Goal: Navigation & Orientation: Find specific page/section

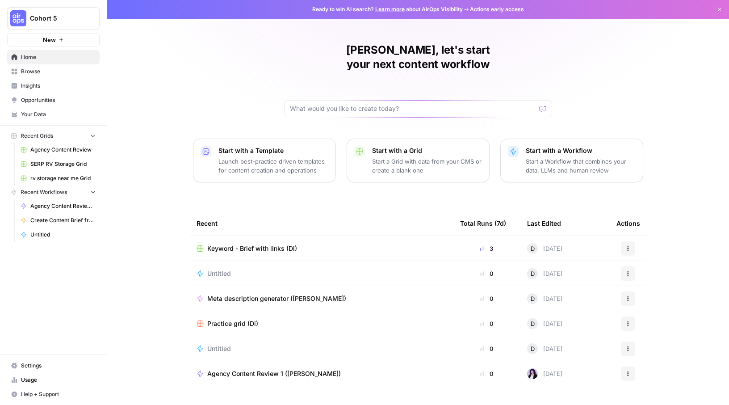
click at [32, 76] on link "Browse" at bounding box center [53, 71] width 92 height 14
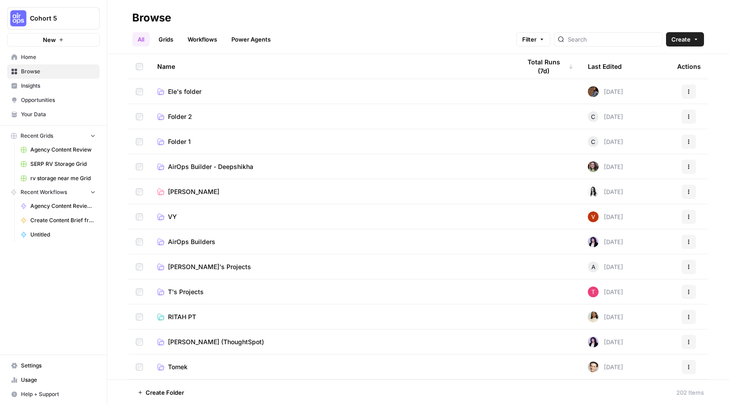
click at [184, 91] on span "Ele's folder" at bounding box center [185, 91] width 34 height 9
click at [185, 166] on span "AirOps Builder - Deepshikha" at bounding box center [210, 166] width 85 height 9
click at [177, 195] on span "[PERSON_NAME]" at bounding box center [193, 191] width 51 height 9
click at [165, 42] on link "Grids" at bounding box center [165, 39] width 25 height 14
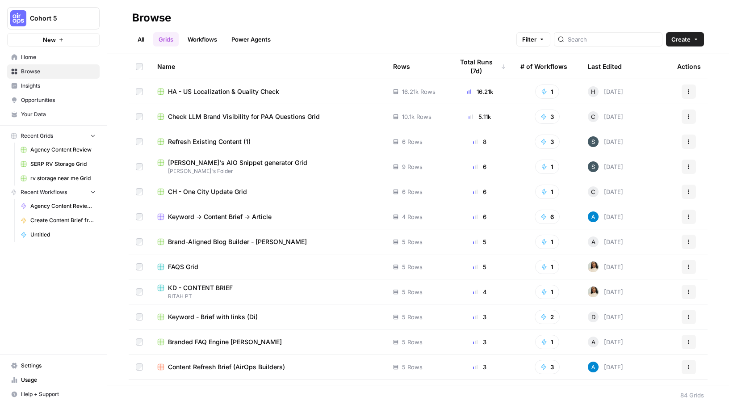
click at [212, 41] on link "Workflows" at bounding box center [202, 39] width 40 height 14
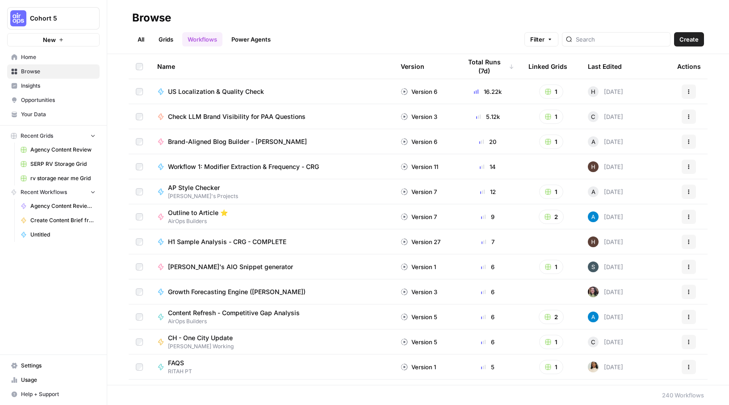
click at [142, 39] on link "All" at bounding box center [140, 39] width 17 height 14
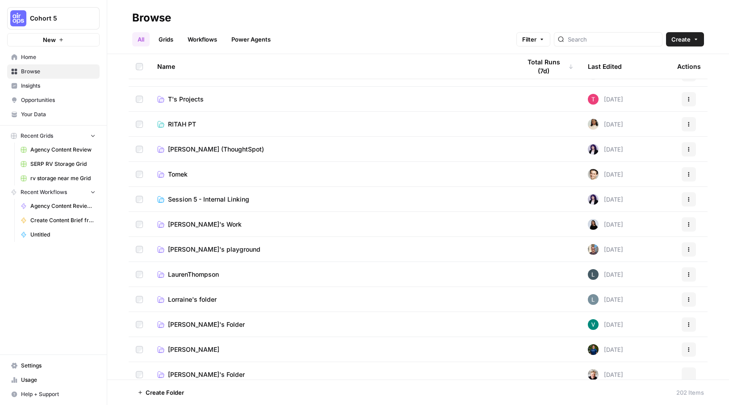
scroll to position [199, 0]
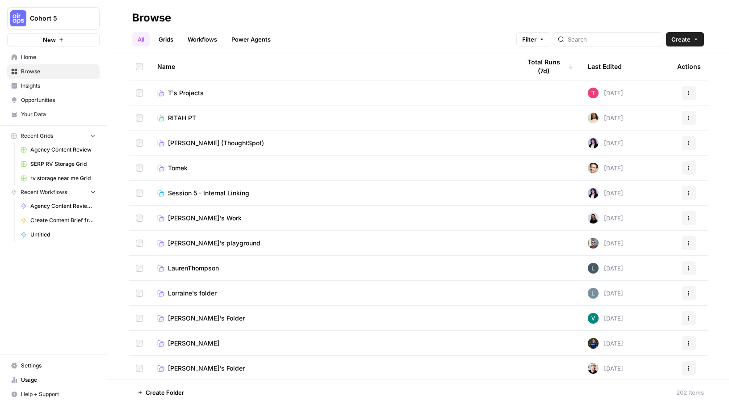
click at [175, 165] on span "Tomek" at bounding box center [178, 168] width 20 height 9
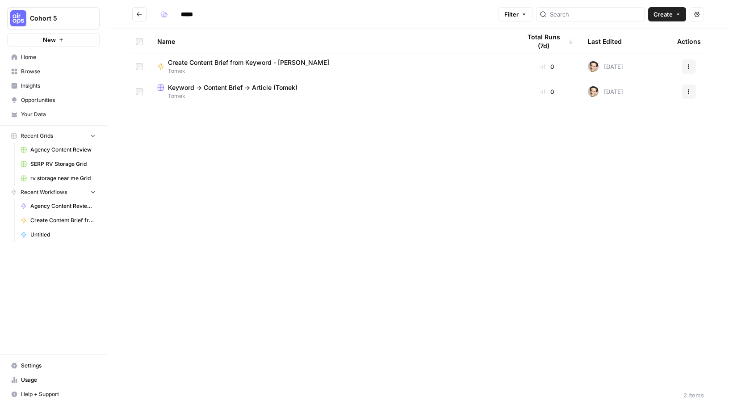
click at [138, 11] on icon "Go back" at bounding box center [139, 14] width 6 height 6
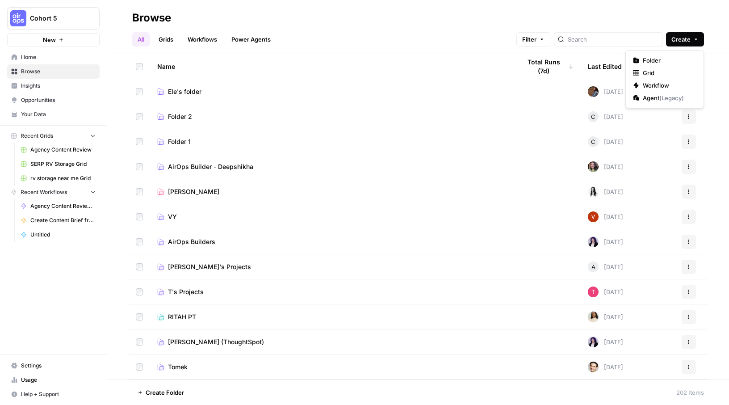
click at [688, 40] on span "Create" at bounding box center [680, 39] width 19 height 9
drag, startPoint x: 667, startPoint y: 58, endPoint x: 545, endPoint y: 58, distance: 122.9
click at [667, 58] on span "Folder" at bounding box center [668, 60] width 50 height 9
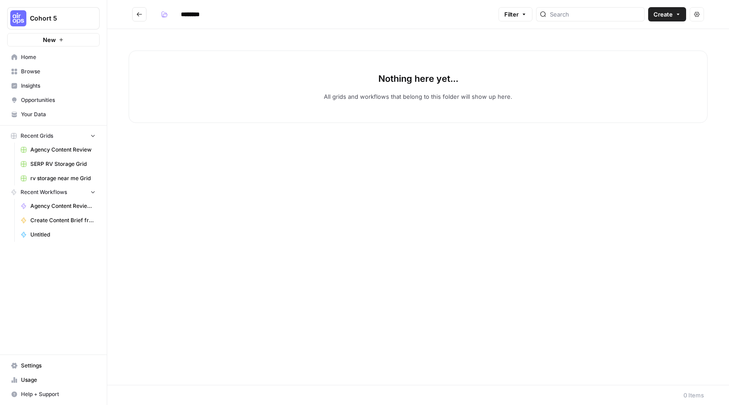
click at [193, 16] on input "********" at bounding box center [202, 14] width 50 height 14
drag, startPoint x: 220, startPoint y: 14, endPoint x: 159, endPoint y: 13, distance: 61.7
click at [159, 13] on div "********" at bounding box center [192, 14] width 70 height 14
type input "*****"
click at [141, 13] on icon "Go back" at bounding box center [139, 14] width 6 height 6
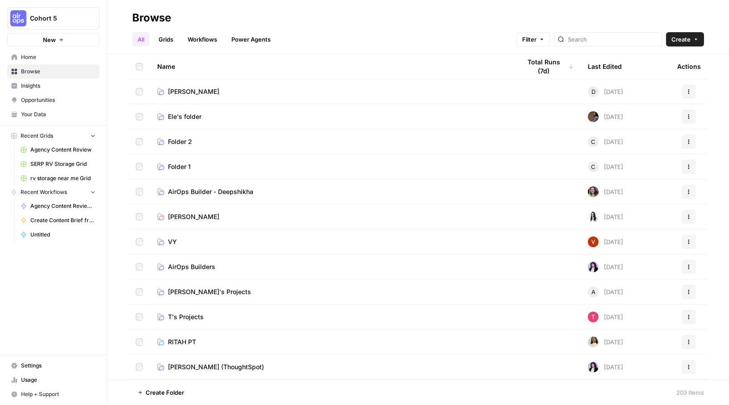
click at [169, 39] on link "Grids" at bounding box center [165, 39] width 25 height 14
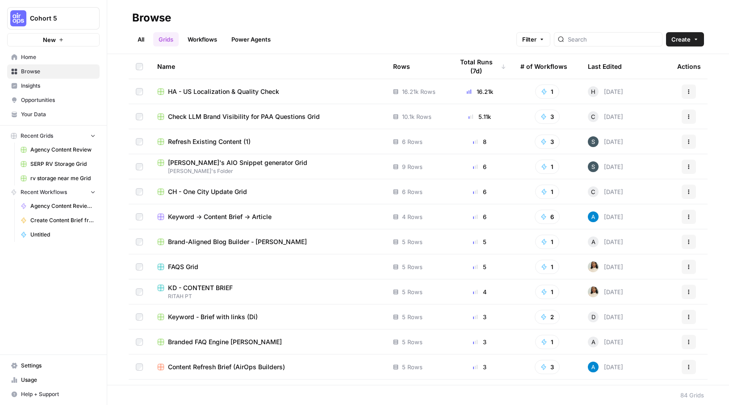
click at [136, 40] on link "All" at bounding box center [140, 39] width 17 height 14
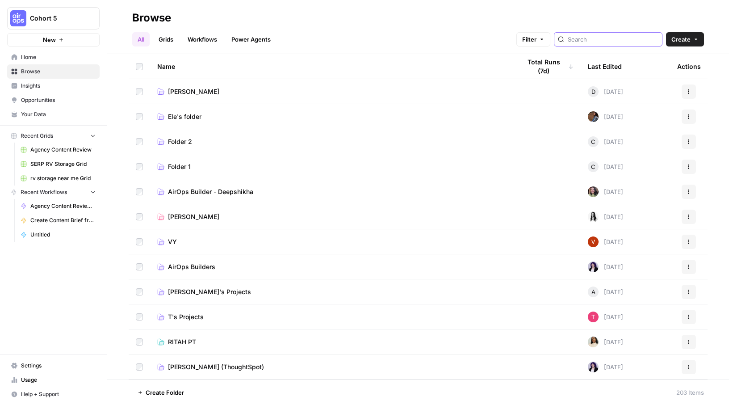
click at [649, 40] on input "search" at bounding box center [613, 39] width 91 height 9
type input "[PERSON_NAME]"
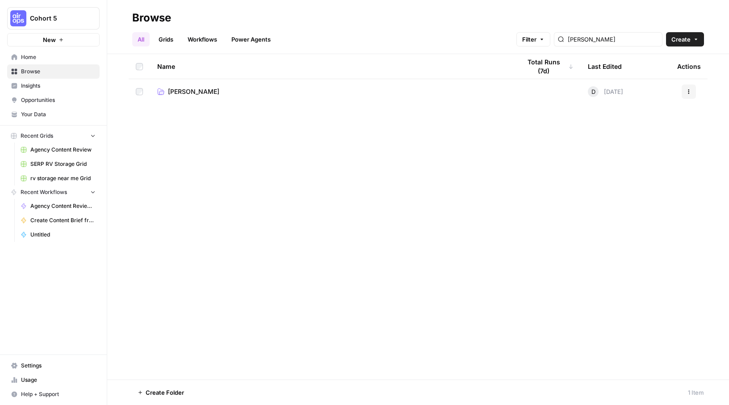
click at [172, 40] on link "Grids" at bounding box center [165, 39] width 25 height 14
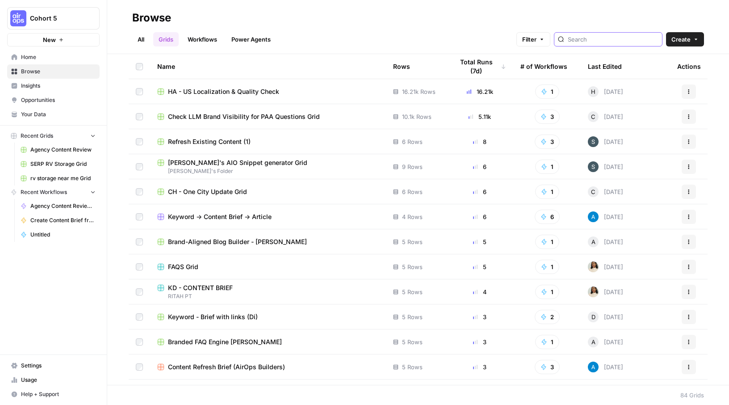
click at [604, 41] on input "search" at bounding box center [613, 39] width 91 height 9
type input "di"
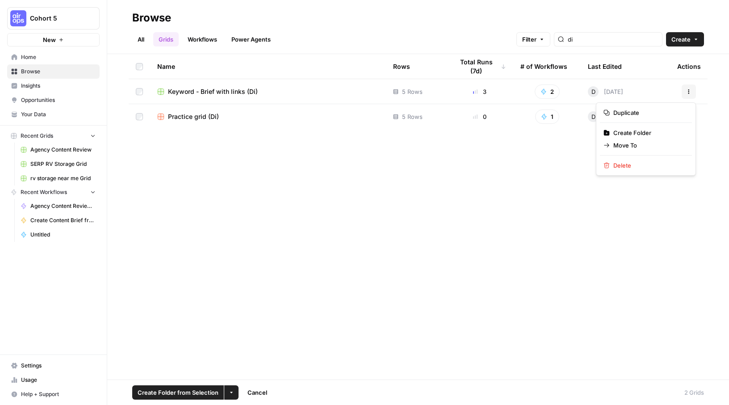
click at [692, 89] on button "Actions" at bounding box center [689, 91] width 14 height 14
click at [649, 142] on span "Move To" at bounding box center [648, 145] width 71 height 9
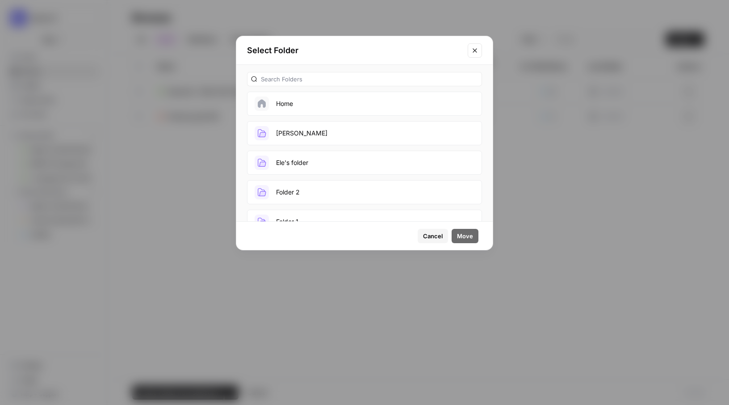
click at [292, 139] on button "[PERSON_NAME]" at bounding box center [364, 133] width 235 height 24
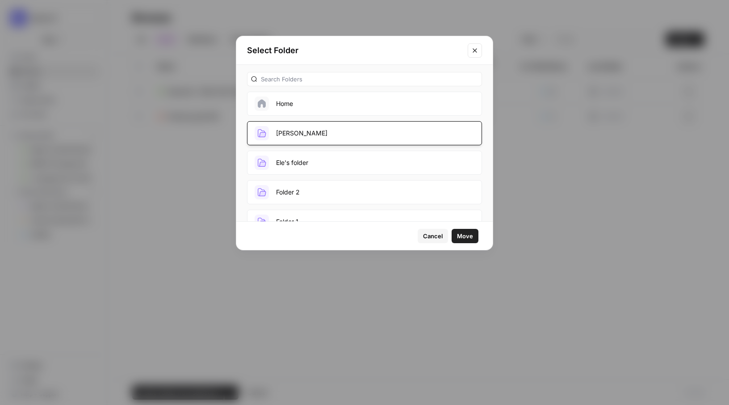
click at [465, 234] on span "Move" at bounding box center [465, 235] width 16 height 9
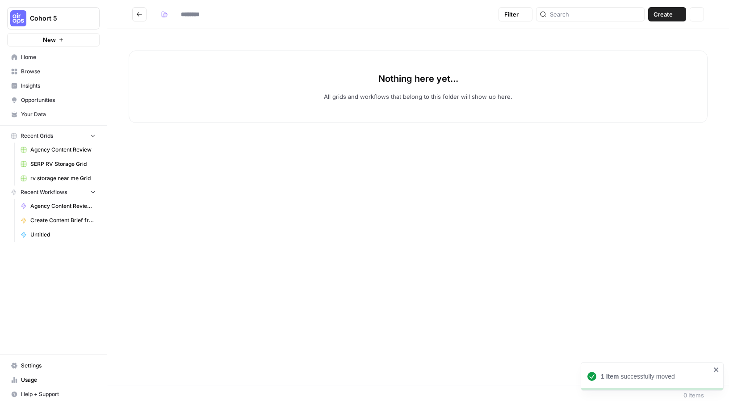
type input "*****"
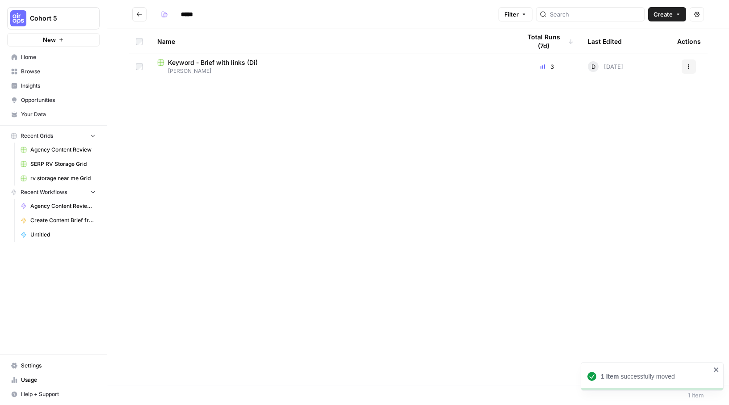
click at [141, 12] on icon "Go back" at bounding box center [139, 14] width 6 height 6
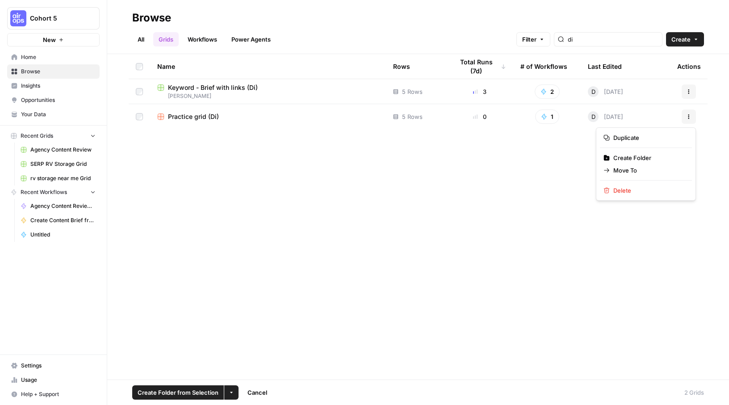
click at [694, 116] on button "Actions" at bounding box center [689, 116] width 14 height 14
click at [640, 166] on span "Move To" at bounding box center [648, 170] width 71 height 9
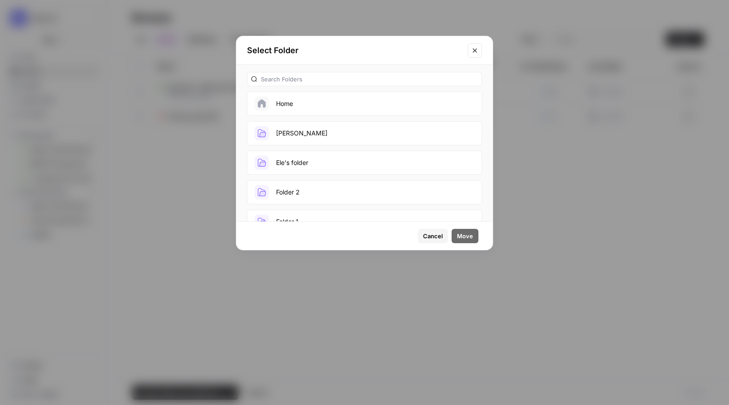
click at [352, 130] on button "[PERSON_NAME]" at bounding box center [364, 133] width 235 height 24
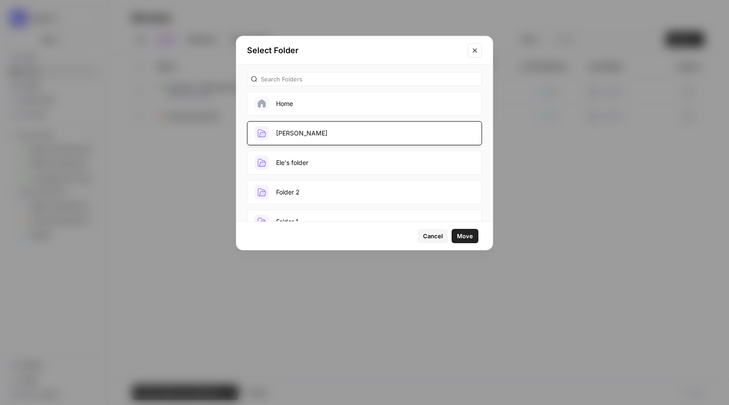
click at [464, 231] on span "Move" at bounding box center [465, 235] width 16 height 9
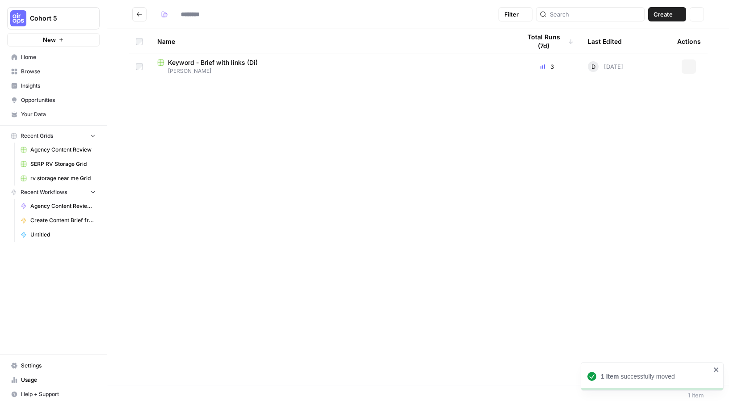
type input "*****"
click at [139, 12] on icon "Go back" at bounding box center [139, 14] width 6 height 6
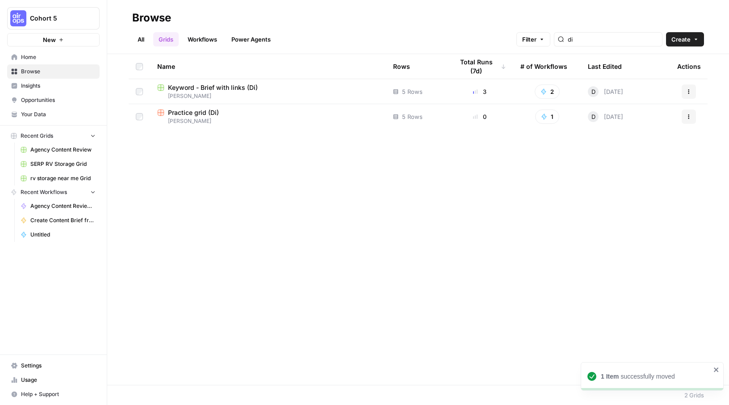
click at [208, 34] on link "Workflows" at bounding box center [202, 39] width 40 height 14
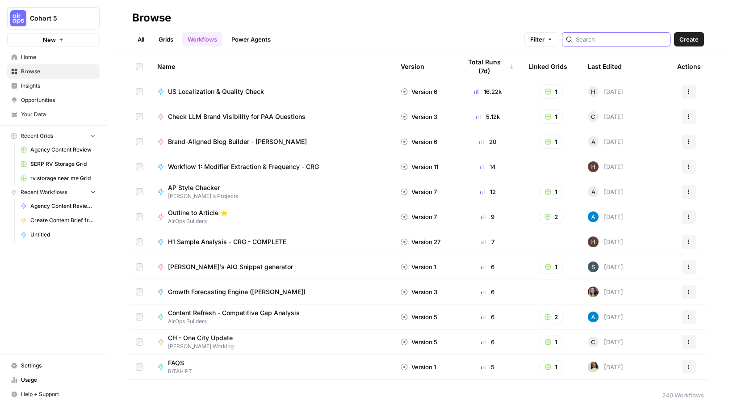
click at [604, 41] on input "search" at bounding box center [621, 39] width 91 height 9
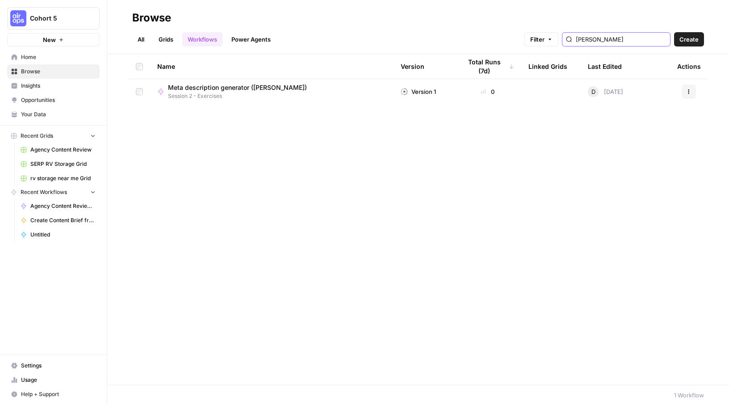
type input "[PERSON_NAME]"
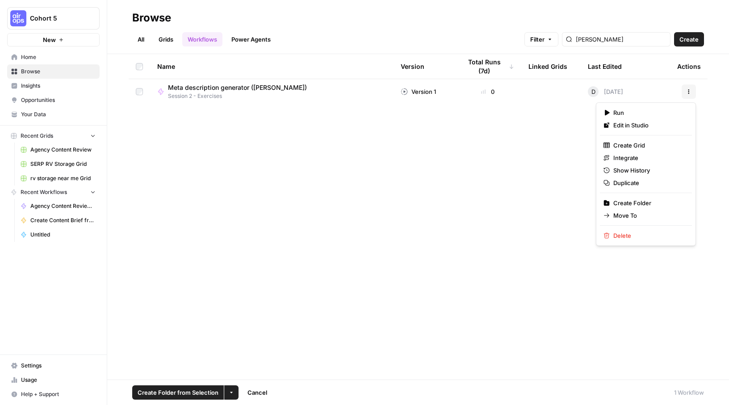
click at [687, 90] on icon "button" at bounding box center [688, 91] width 5 height 5
click at [647, 214] on span "Move To" at bounding box center [648, 215] width 71 height 9
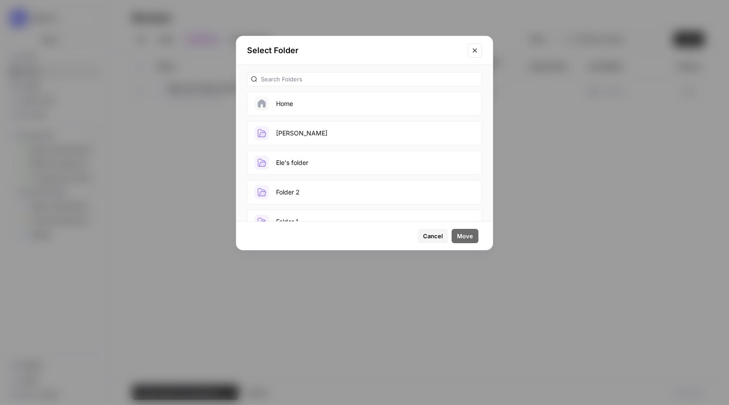
click at [340, 137] on button "[PERSON_NAME]" at bounding box center [364, 133] width 235 height 24
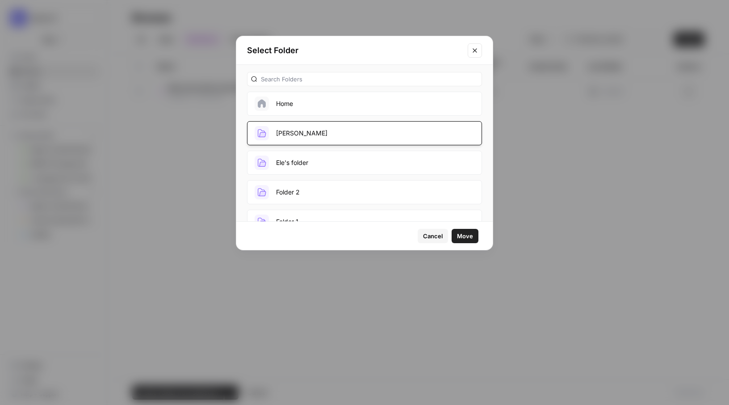
click at [461, 235] on span "Move" at bounding box center [465, 235] width 16 height 9
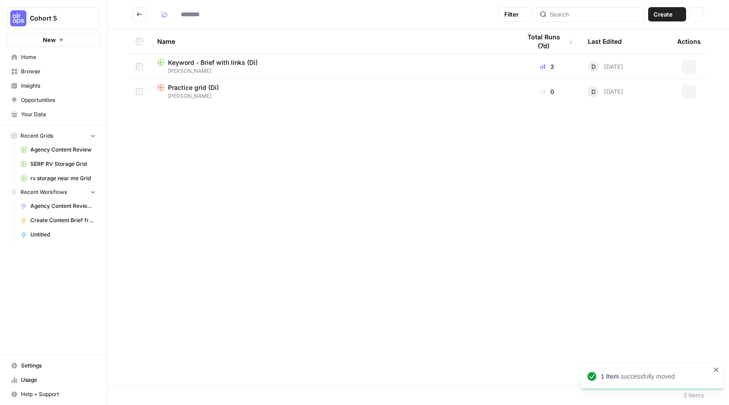
type input "*****"
click at [143, 13] on button "Go back" at bounding box center [139, 14] width 14 height 14
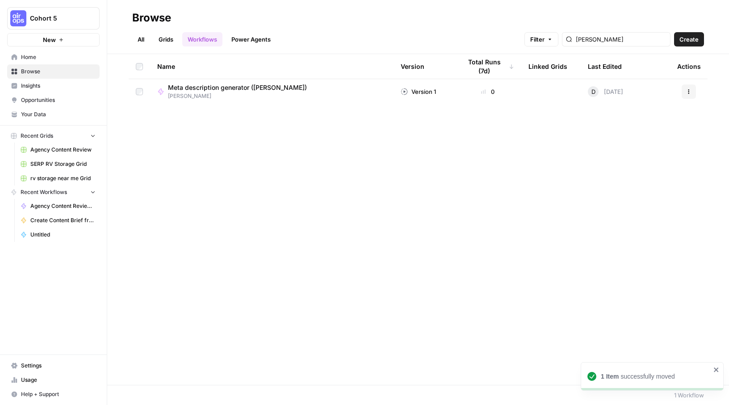
click at [249, 37] on link "Power Agents" at bounding box center [251, 39] width 50 height 14
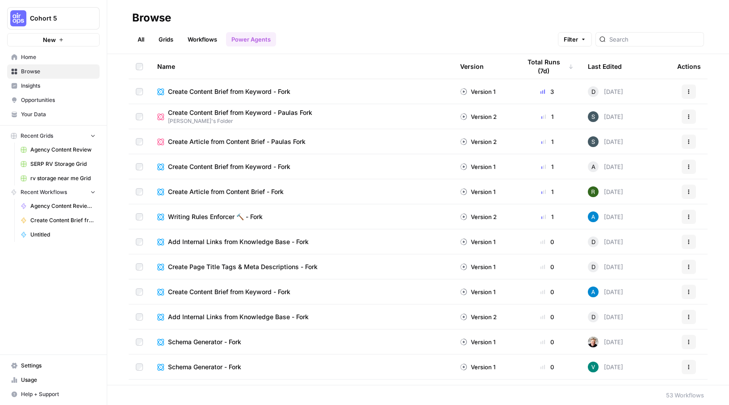
click at [139, 38] on link "All" at bounding box center [140, 39] width 17 height 14
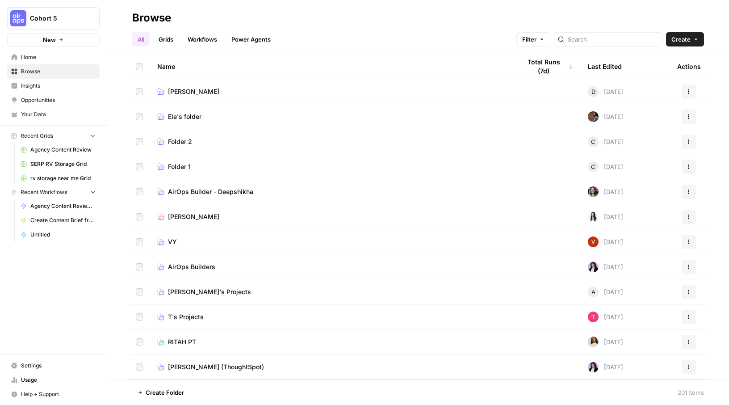
click at [46, 151] on span "Agency Content Review" at bounding box center [62, 150] width 65 height 8
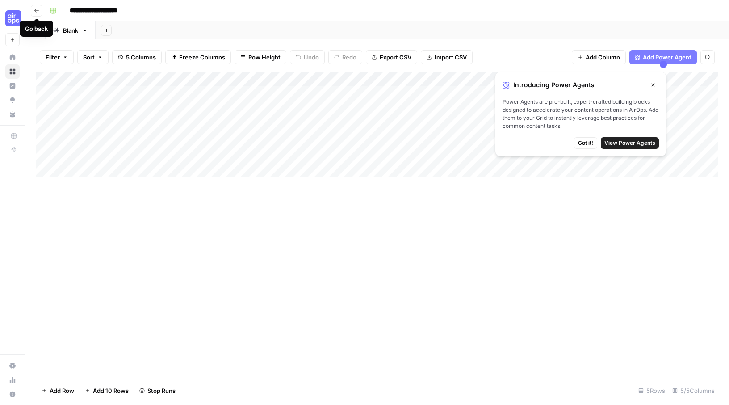
click at [39, 11] on button "Go back" at bounding box center [37, 11] width 12 height 12
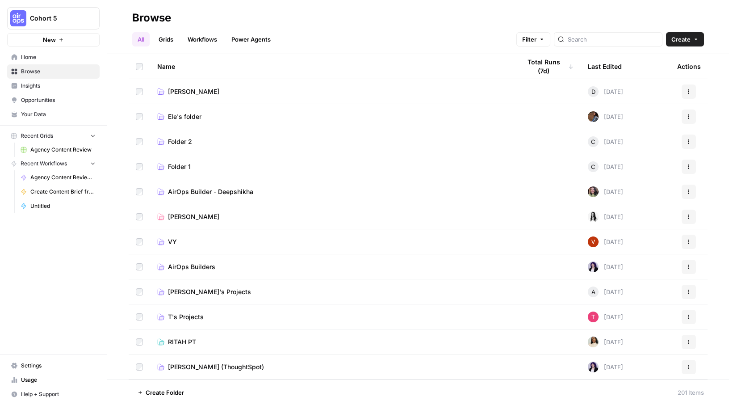
click at [201, 92] on link "[PERSON_NAME]" at bounding box center [331, 91] width 349 height 9
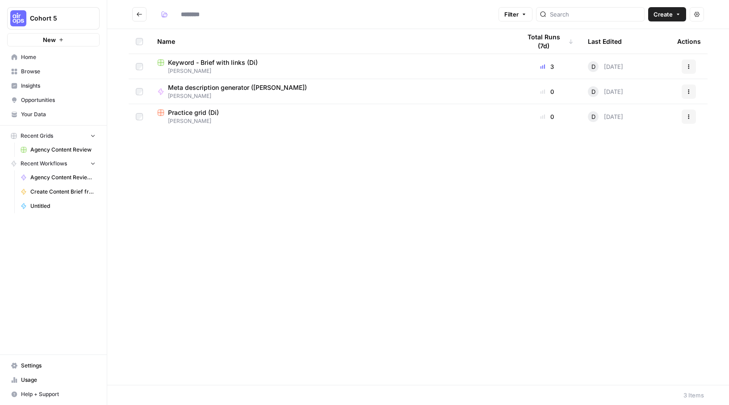
type input "*****"
click at [227, 62] on span "Keyword - Brief with links (Di)" at bounding box center [213, 62] width 90 height 9
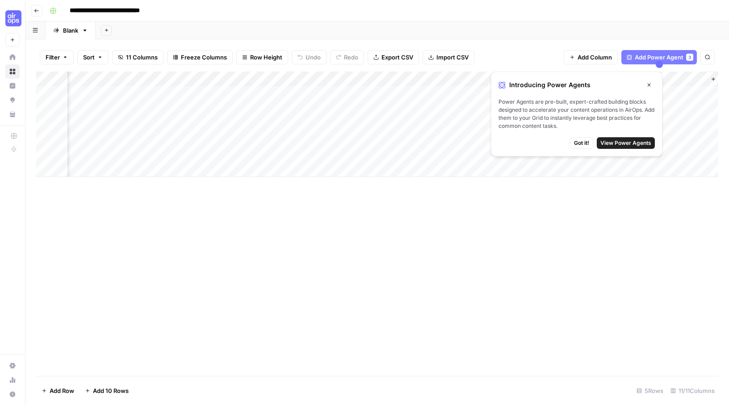
scroll to position [0, 445]
click at [653, 84] on button "Close" at bounding box center [649, 85] width 12 height 12
